Goal: Transaction & Acquisition: Purchase product/service

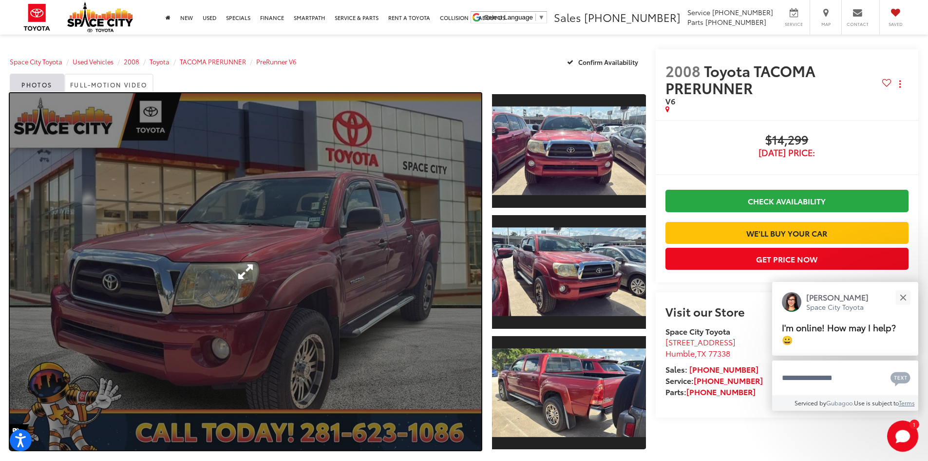
click at [450, 258] on link "Expand Photo 0" at bounding box center [246, 271] width 472 height 357
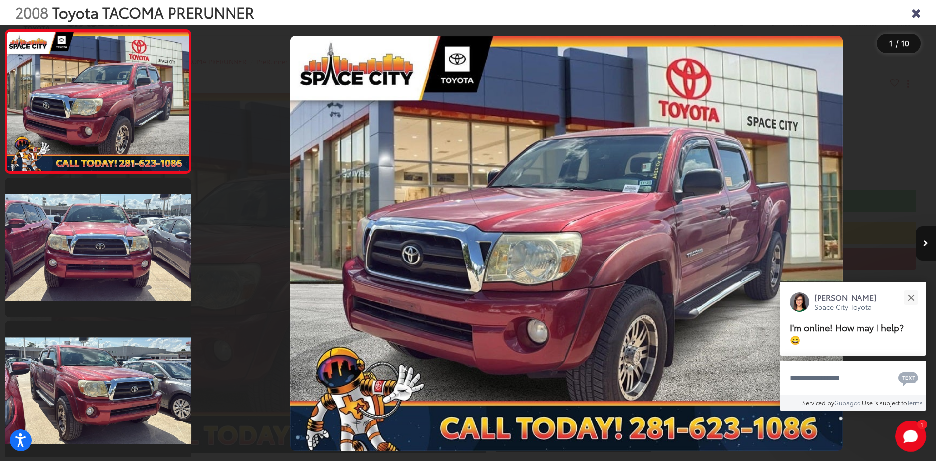
click at [928, 246] on div "2008 Toyota TACOMA PRERUNNER 1 / 10" at bounding box center [468, 230] width 936 height 461
click at [928, 247] on button "Next image" at bounding box center [925, 243] width 19 height 34
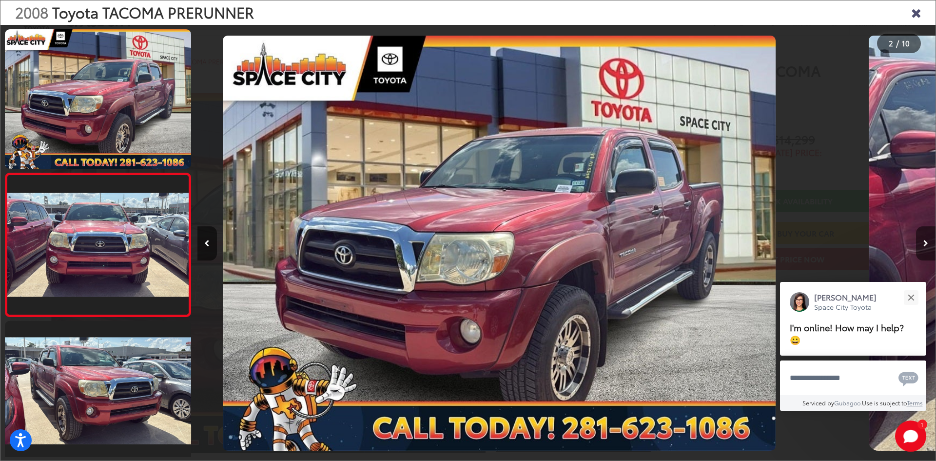
scroll to position [30, 0]
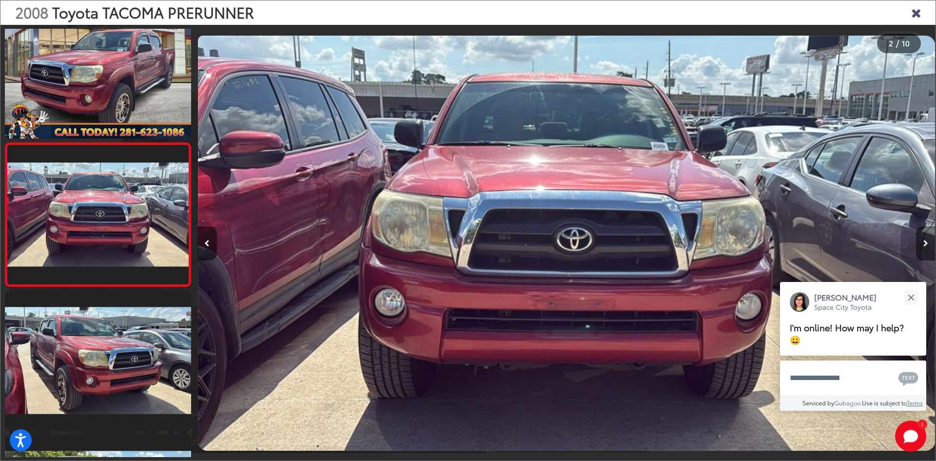
click at [928, 247] on button "Next image" at bounding box center [925, 243] width 19 height 34
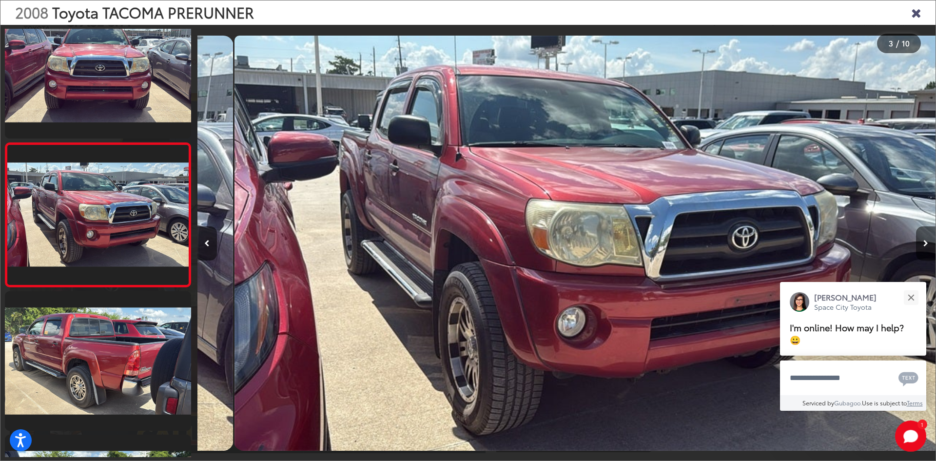
scroll to position [0, 1476]
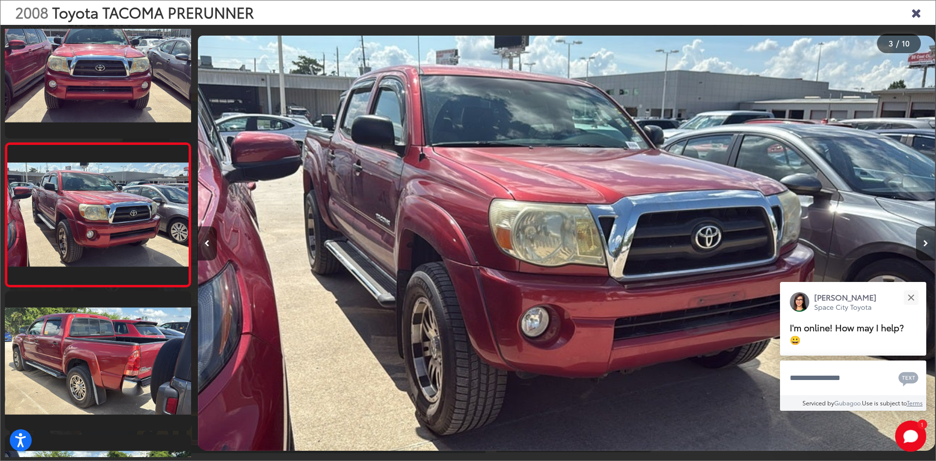
click at [928, 247] on button "Next image" at bounding box center [925, 243] width 19 height 34
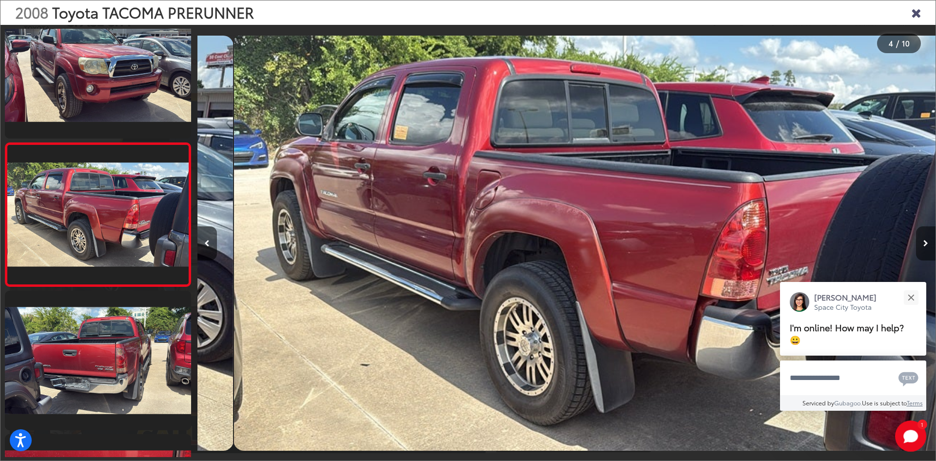
scroll to position [0, 2214]
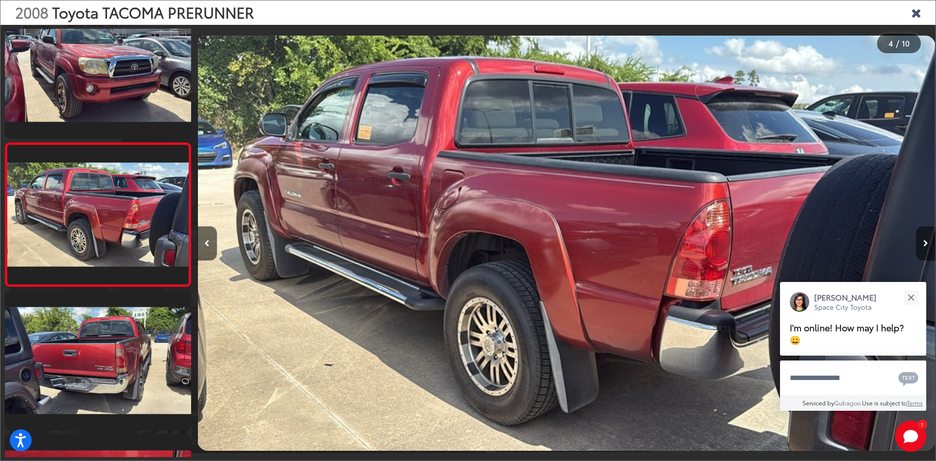
click at [928, 247] on button "Next image" at bounding box center [925, 243] width 19 height 34
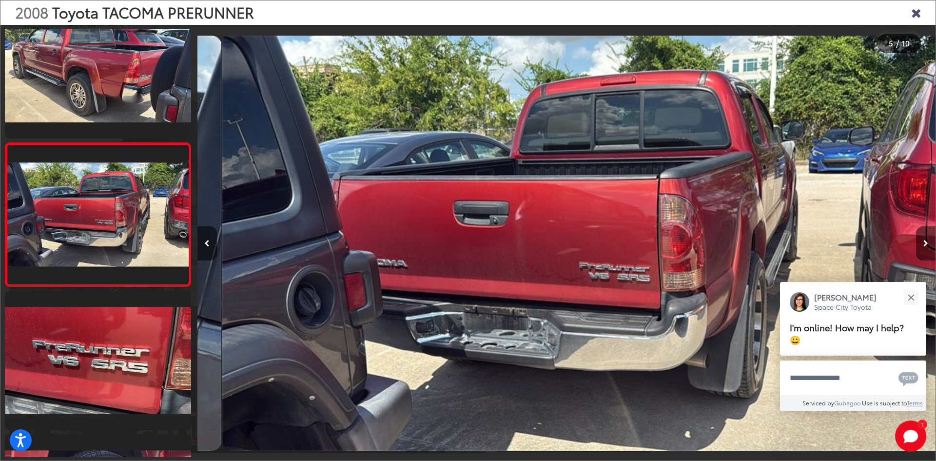
scroll to position [0, 2953]
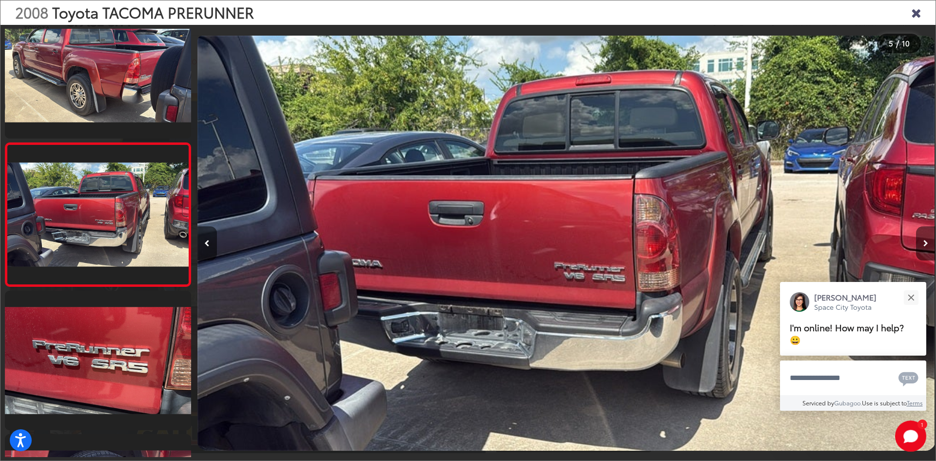
click at [928, 247] on button "Next image" at bounding box center [925, 243] width 19 height 34
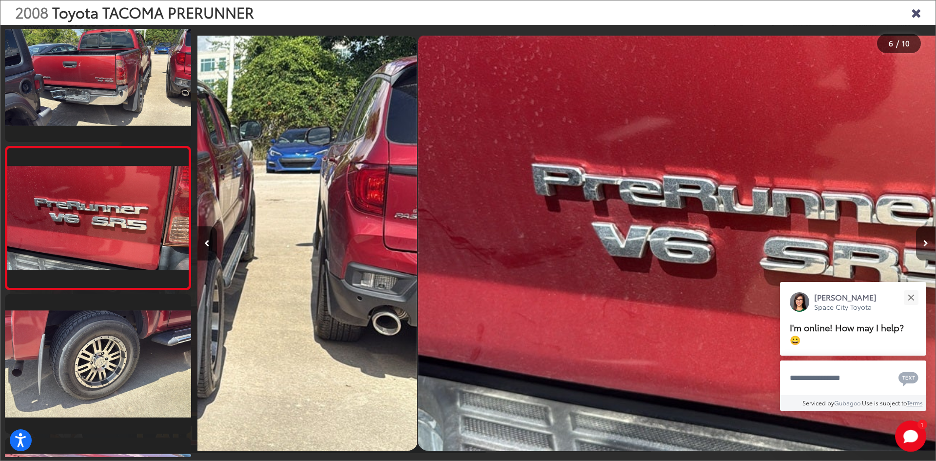
scroll to position [604, 0]
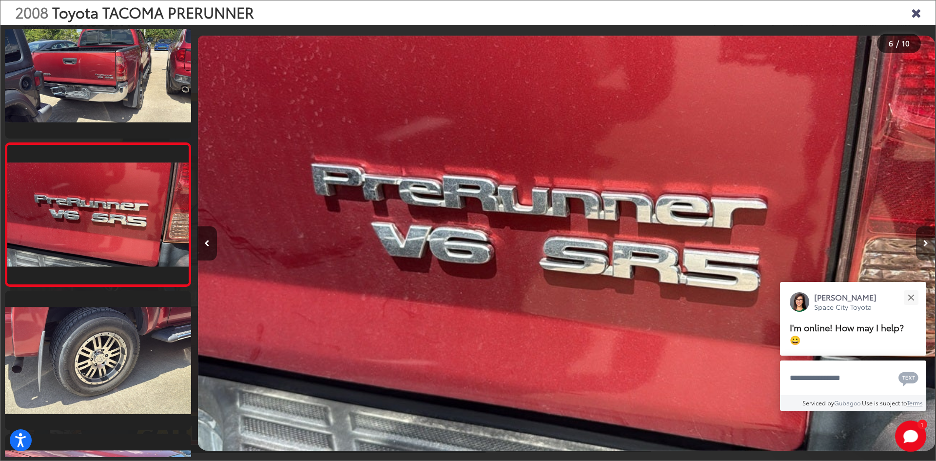
click at [928, 247] on button "Next image" at bounding box center [925, 243] width 19 height 34
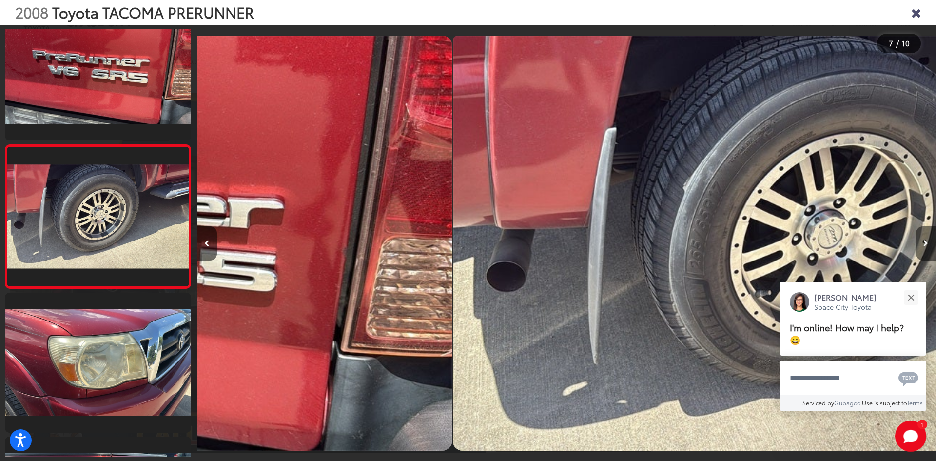
scroll to position [747, 0]
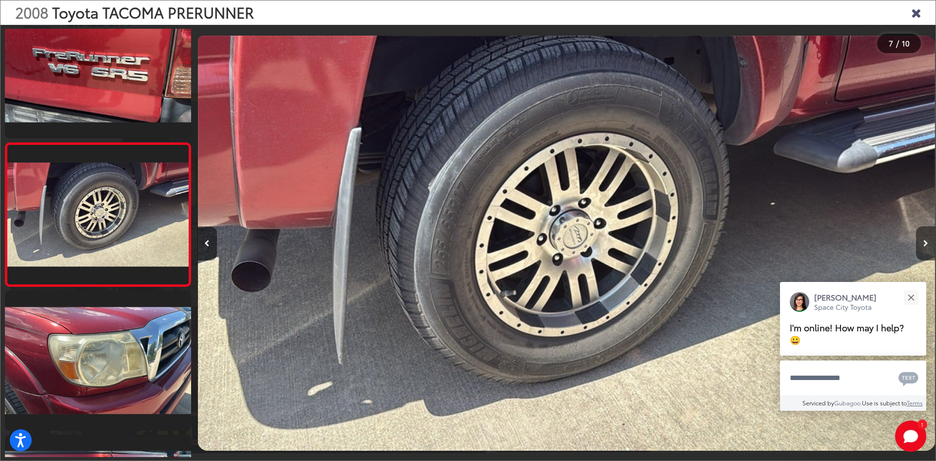
click at [928, 247] on button "Next image" at bounding box center [925, 243] width 19 height 34
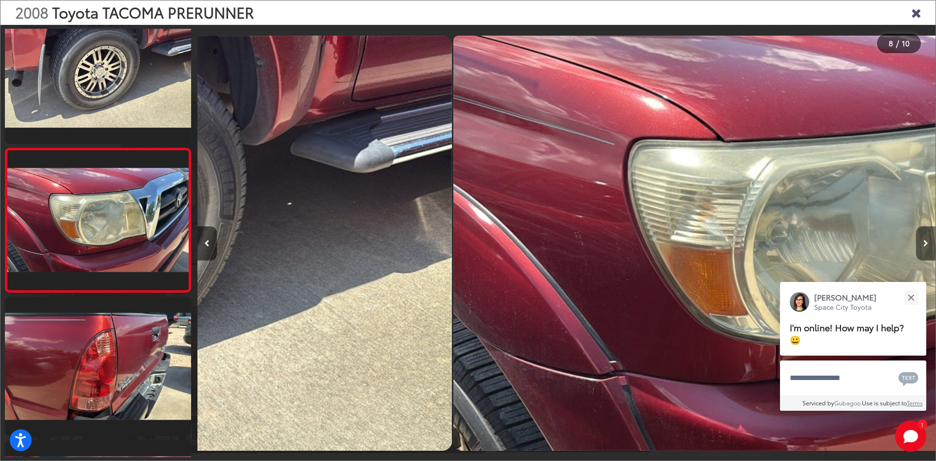
scroll to position [890, 0]
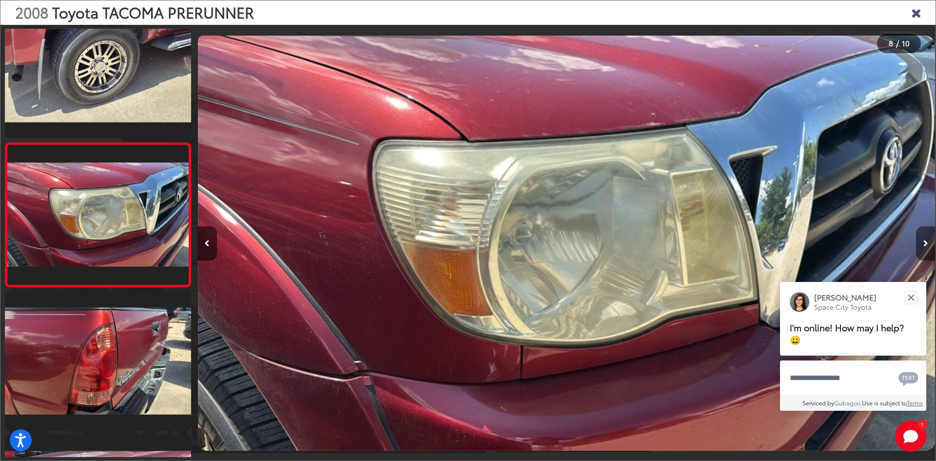
click at [928, 247] on button "Next image" at bounding box center [925, 243] width 19 height 34
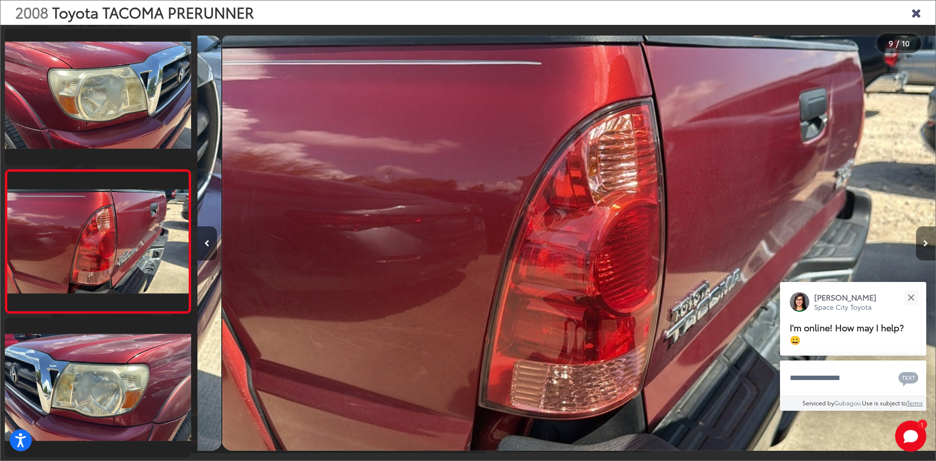
scroll to position [0, 5905]
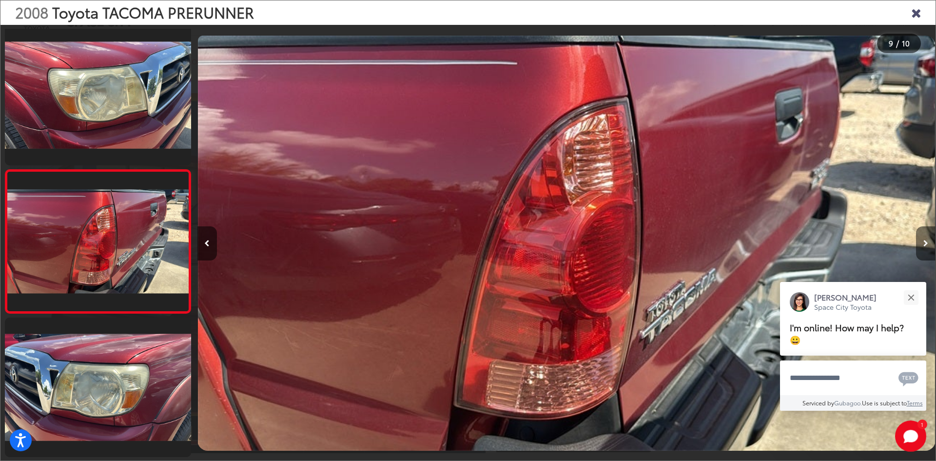
click at [928, 247] on button "Next image" at bounding box center [925, 243] width 19 height 34
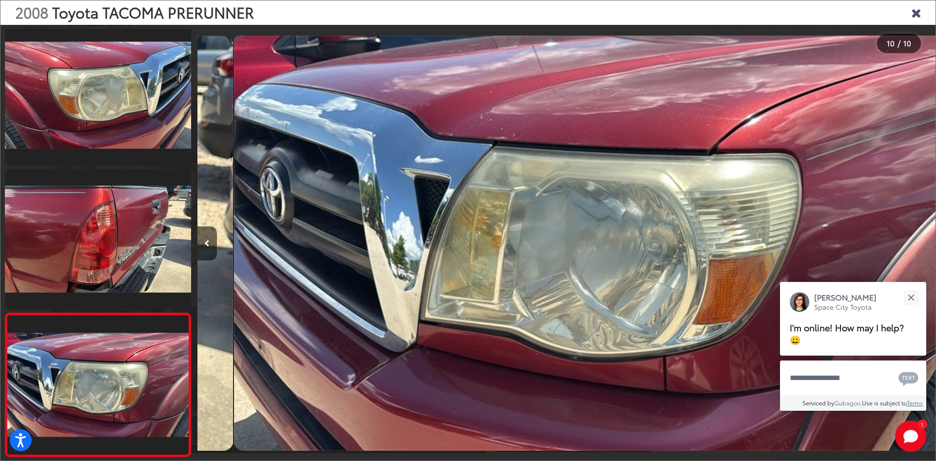
scroll to position [0, 6643]
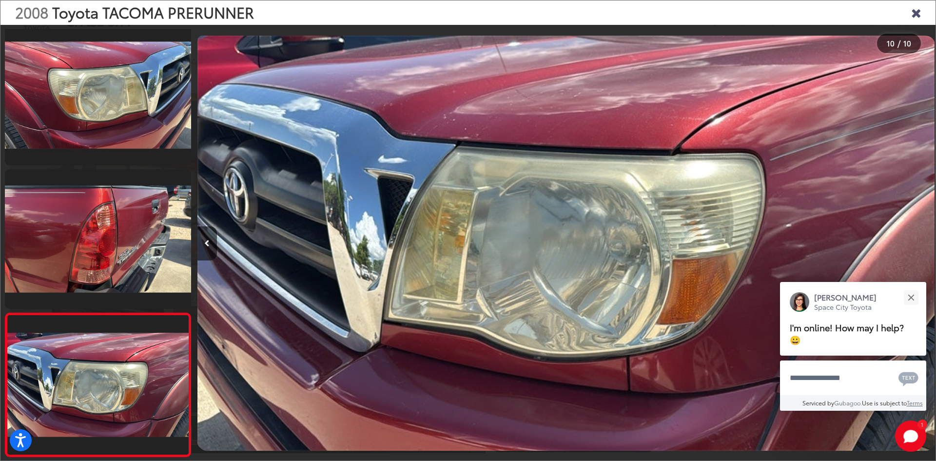
click at [928, 247] on div at bounding box center [843, 243] width 185 height 436
click at [922, 11] on div "2008 Toyota TACOMA PRERUNNER" at bounding box center [467, 12] width 935 height 24
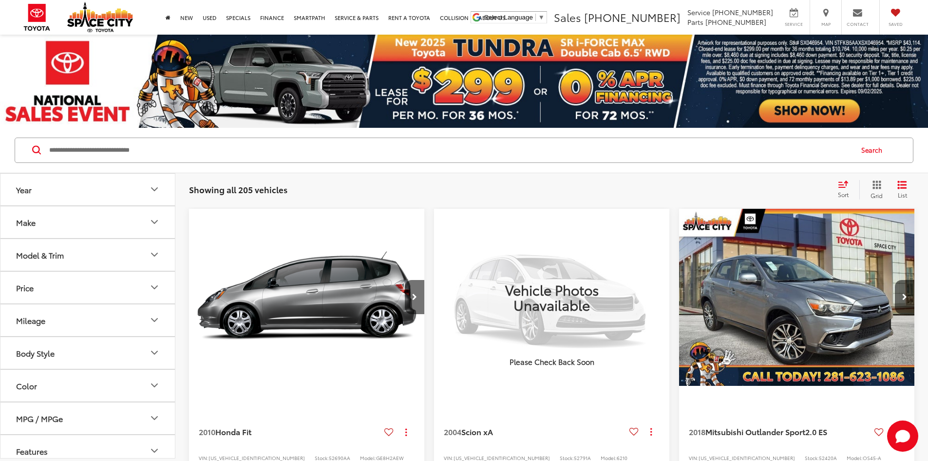
click at [68, 199] on button "Year" at bounding box center [87, 190] width 175 height 32
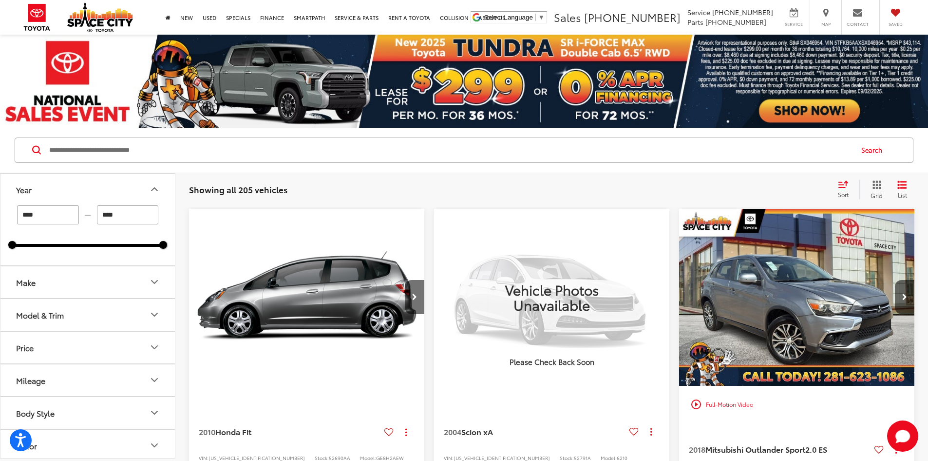
click at [59, 216] on input "****" at bounding box center [48, 214] width 62 height 19
type input "****"
click at [62, 284] on button "Make" at bounding box center [87, 282] width 175 height 32
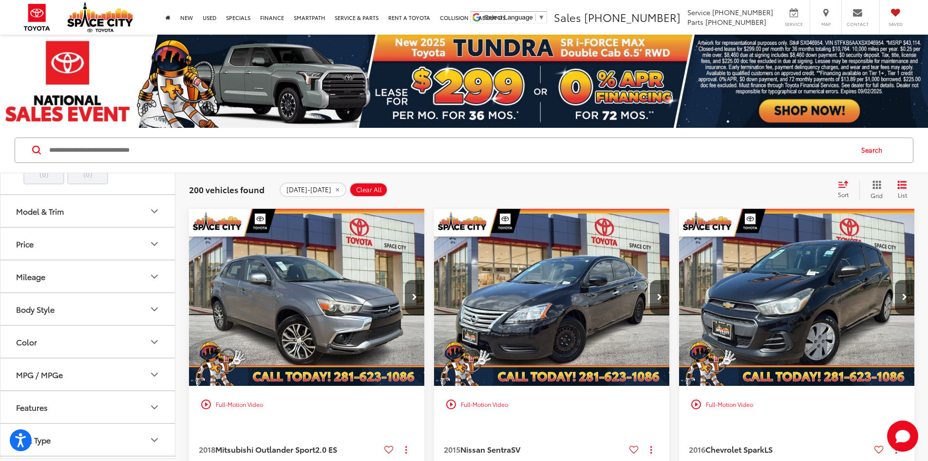
scroll to position [536, 0]
